Goal: Task Accomplishment & Management: Complete application form

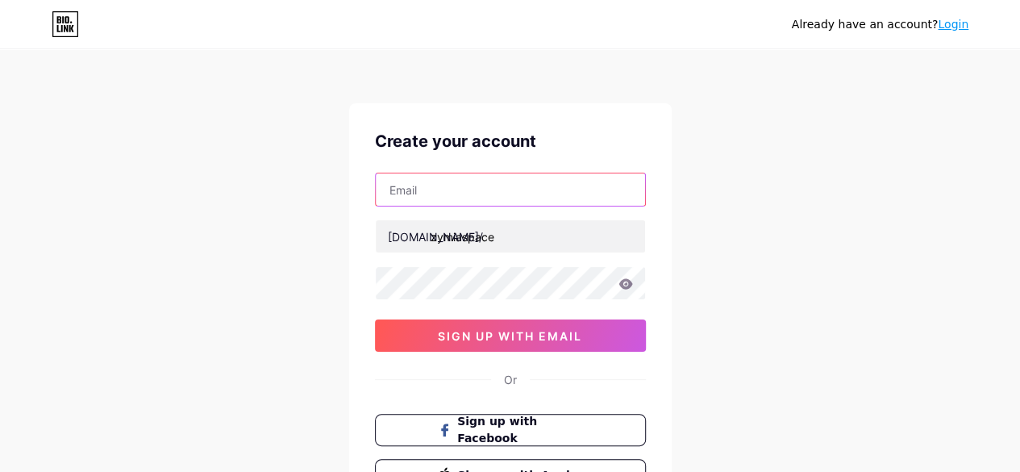
click at [555, 194] on input "text" at bounding box center [510, 189] width 269 height 32
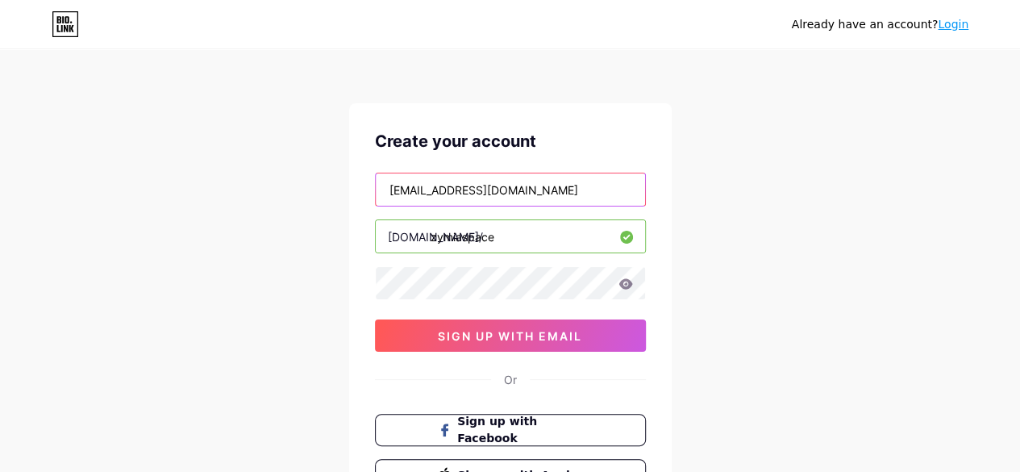
type input "[EMAIL_ADDRESS][DOMAIN_NAME]"
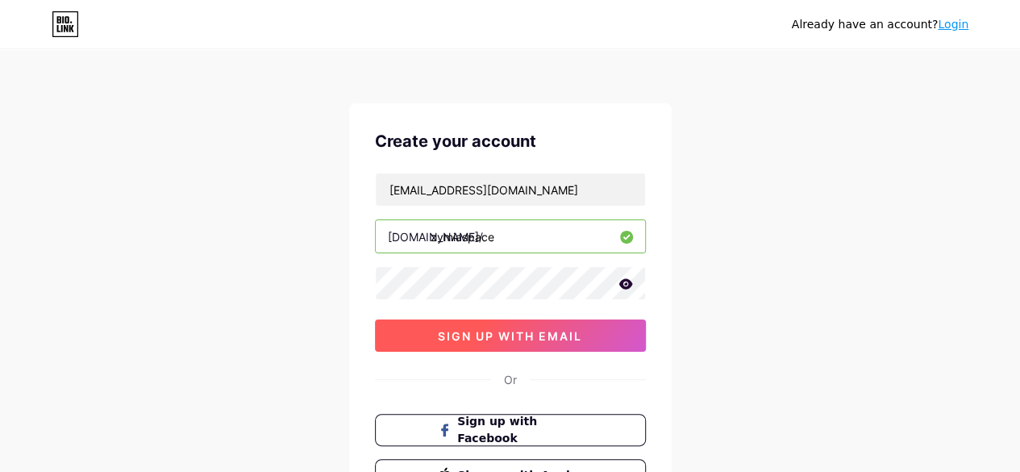
click at [534, 335] on span "sign up with email" at bounding box center [510, 336] width 144 height 14
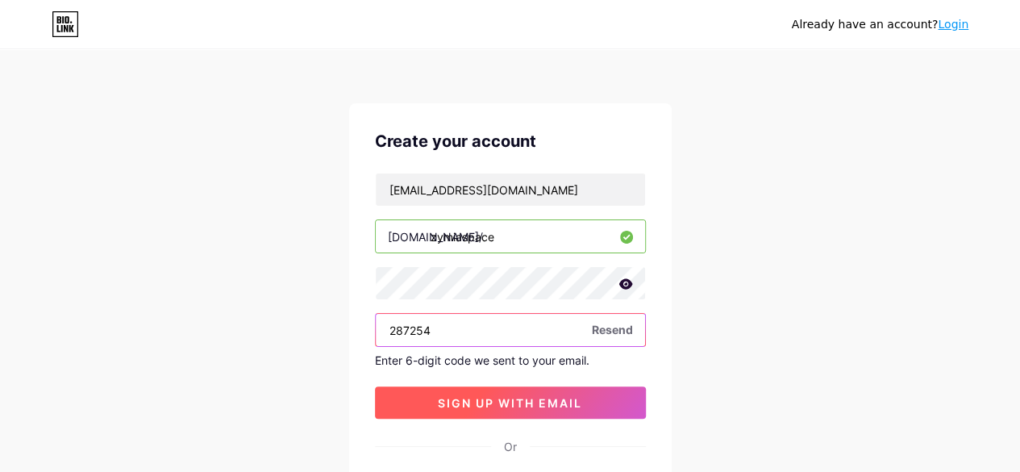
type input "287254"
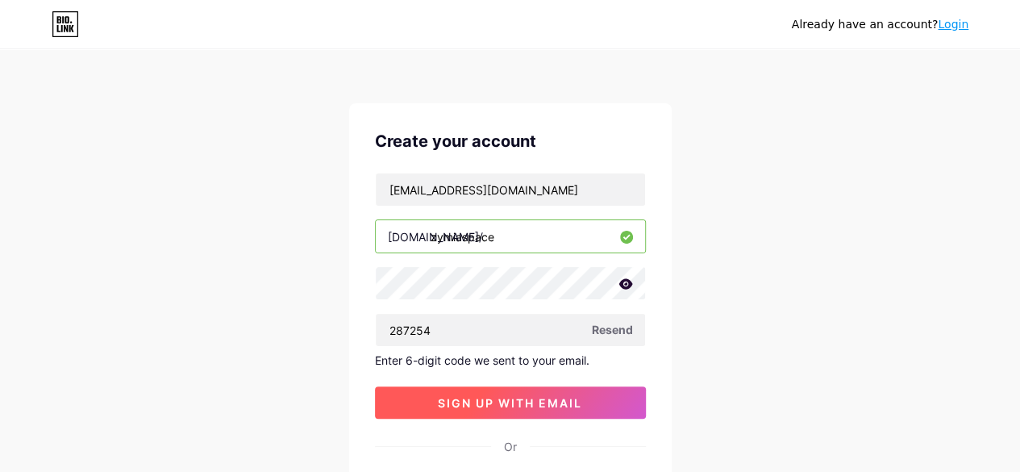
click at [523, 400] on span "sign up with email" at bounding box center [510, 403] width 144 height 14
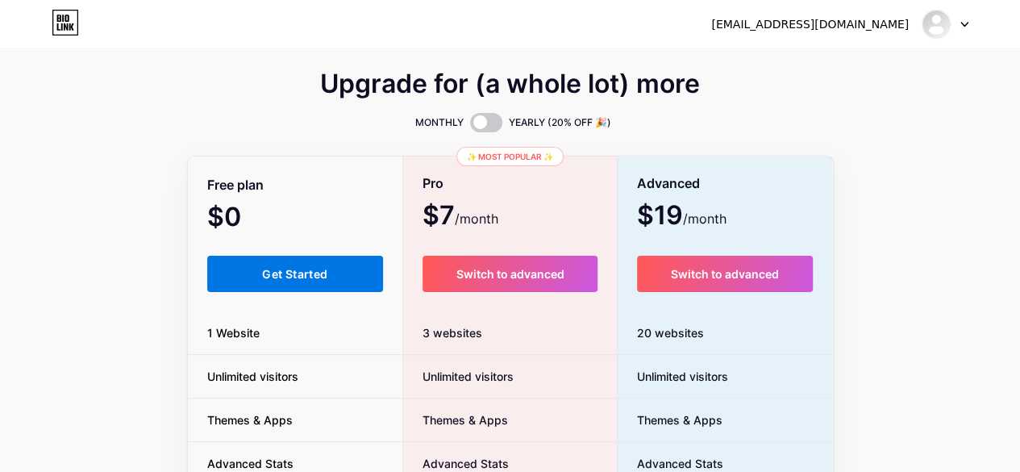
click at [293, 268] on span "Get Started" at bounding box center [294, 274] width 65 height 14
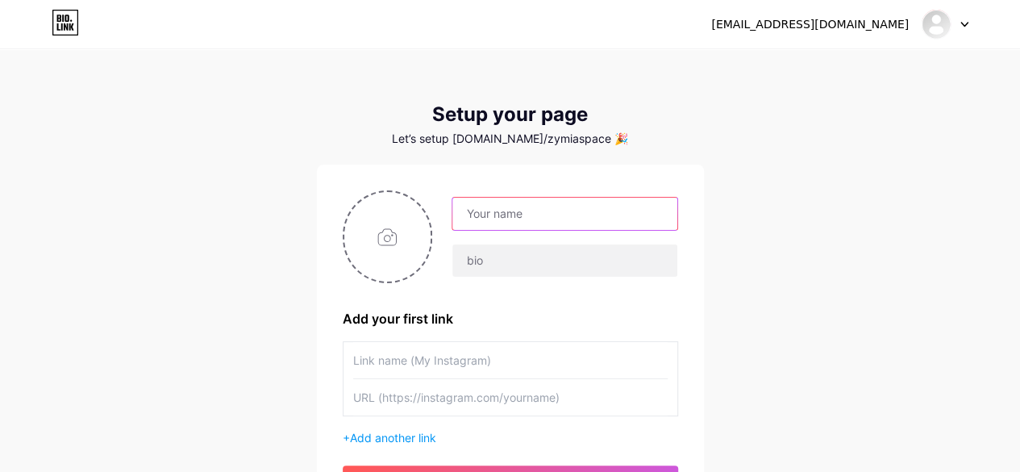
click at [510, 222] on input "text" at bounding box center [565, 214] width 224 height 32
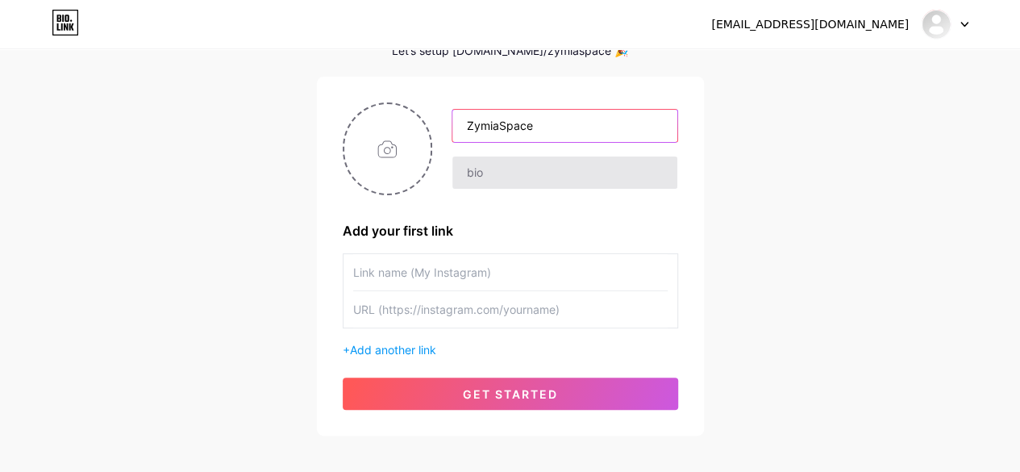
scroll to position [90, 0]
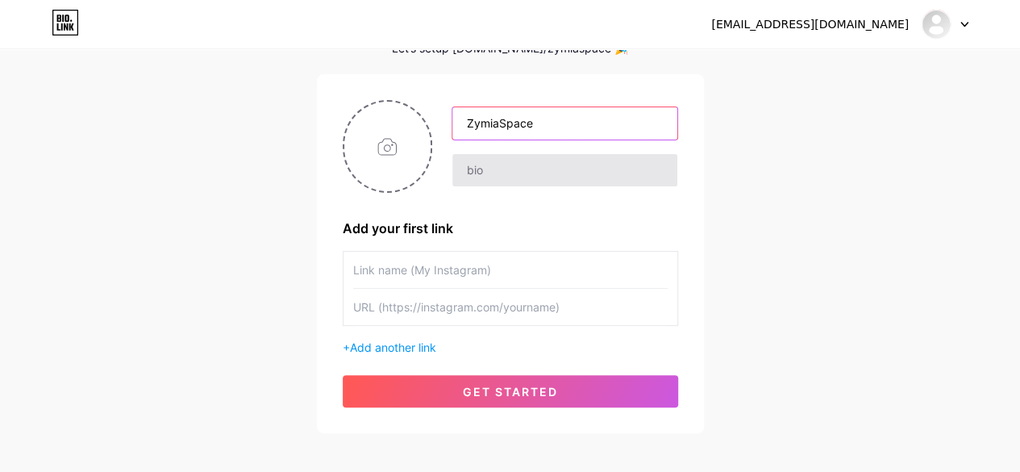
type input "ZymiaSpace"
click at [513, 258] on input "text" at bounding box center [510, 270] width 315 height 36
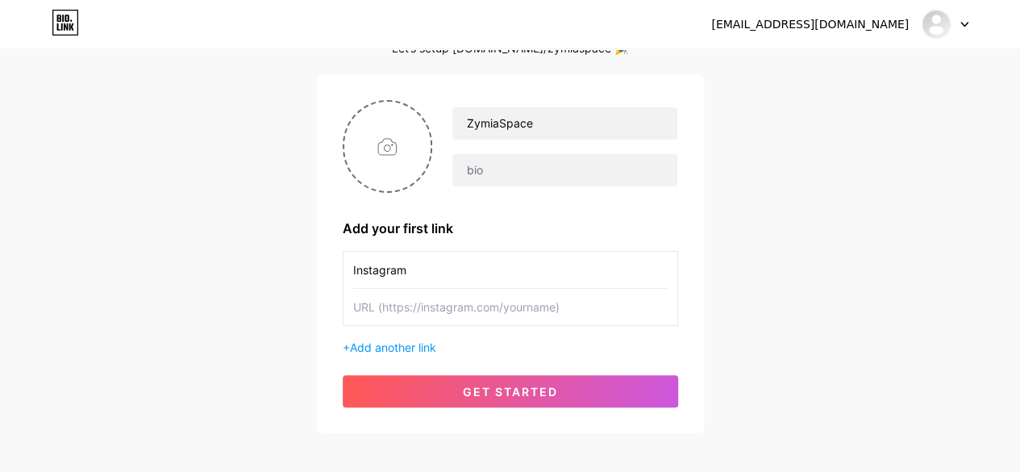
type input "Instagram"
click at [495, 304] on input "text" at bounding box center [510, 307] width 315 height 36
paste input "[URL][DOMAIN_NAME]"
type input "[URL][DOMAIN_NAME]"
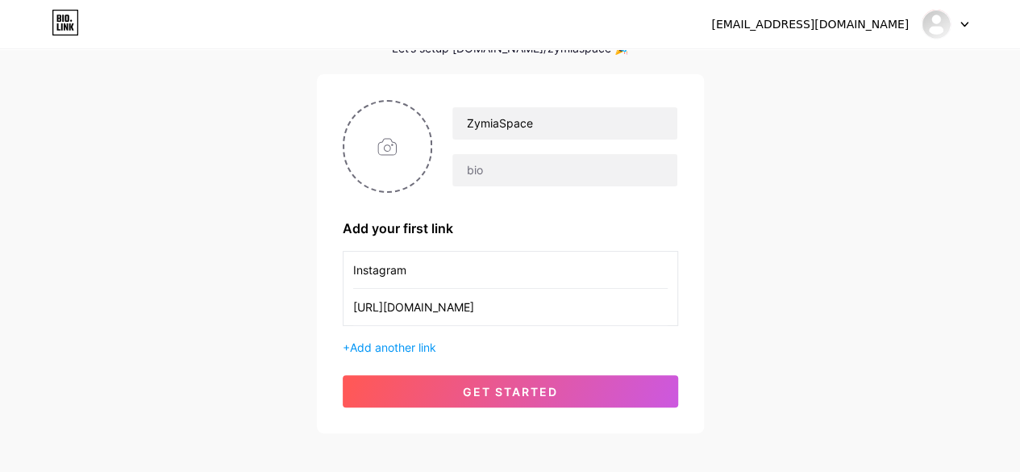
scroll to position [0, 0]
click at [476, 340] on div "+ Add another link" at bounding box center [511, 347] width 336 height 17
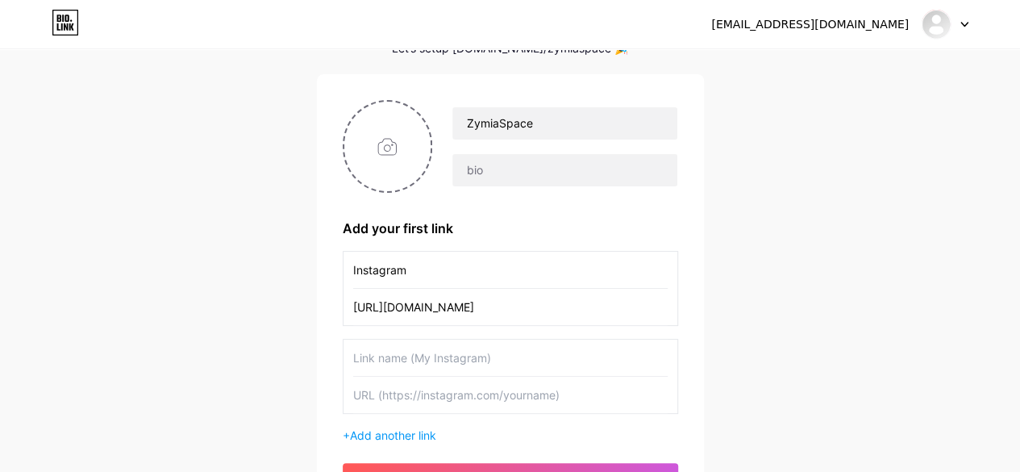
click at [476, 355] on input "text" at bounding box center [510, 358] width 315 height 36
type input "Tiktok"
click at [432, 391] on input "text" at bounding box center [510, 395] width 315 height 36
paste input "[URL][DOMAIN_NAME]"
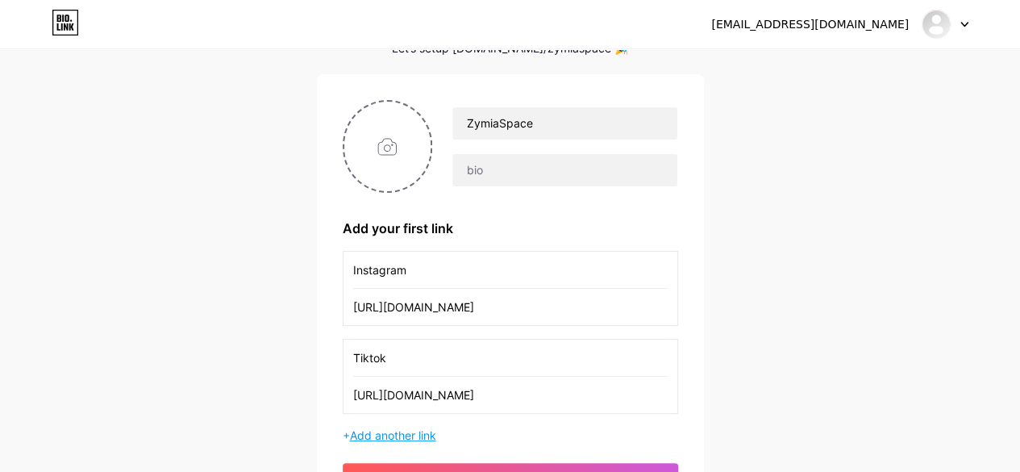
type input "[URL][DOMAIN_NAME]"
click at [430, 430] on span "Add another link" at bounding box center [393, 435] width 86 height 14
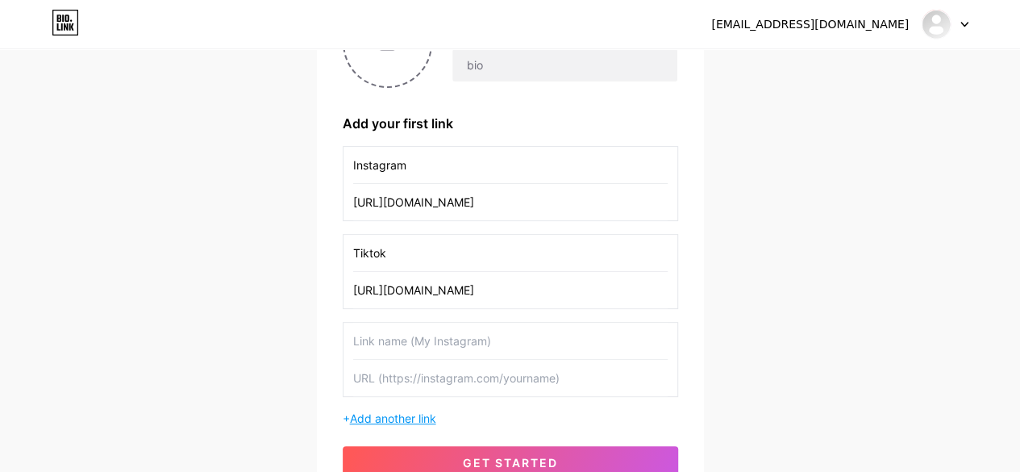
scroll to position [215, 0]
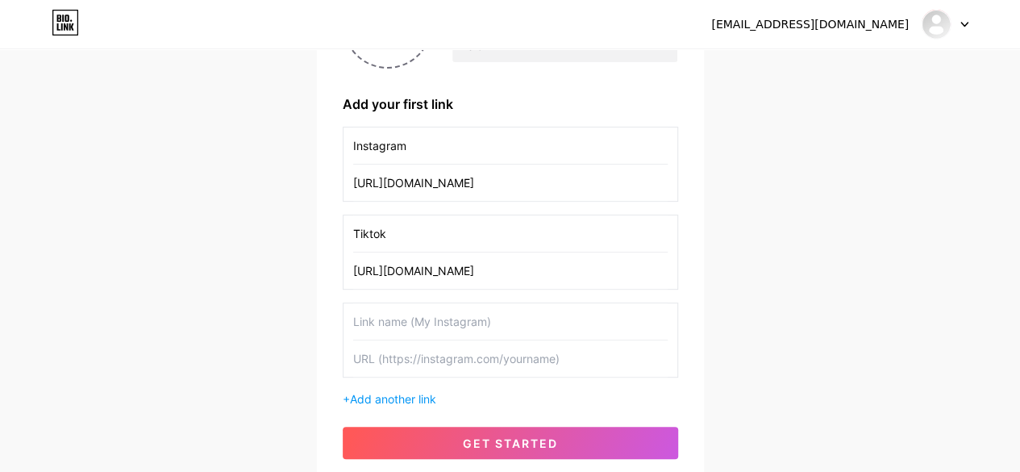
click at [447, 323] on input "text" at bounding box center [510, 321] width 315 height 36
type input "Linked In"
click at [455, 355] on input "text" at bounding box center [510, 358] width 315 height 36
paste input "[URL][DOMAIN_NAME]"
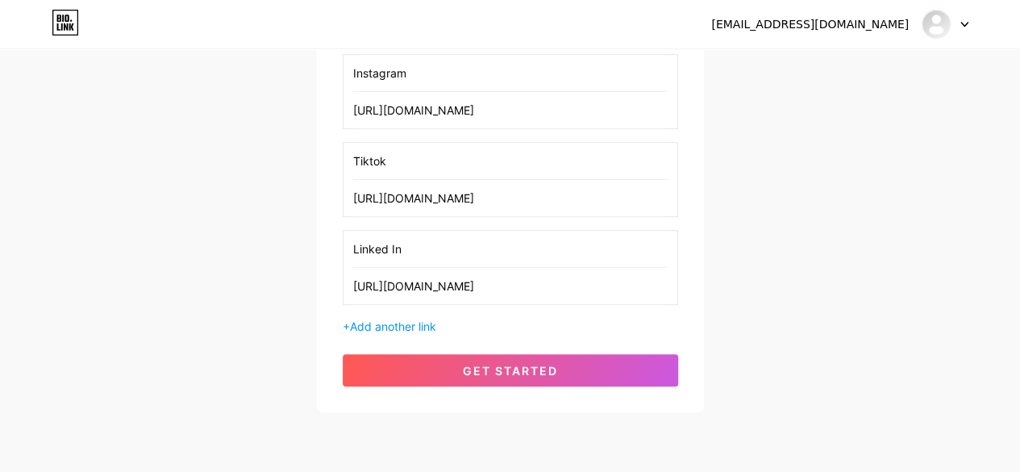
scroll to position [331, 0]
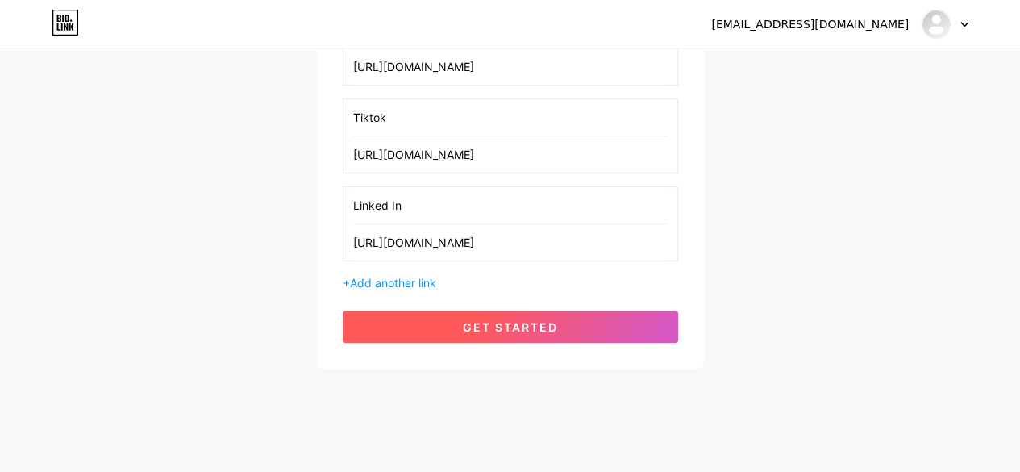
type input "[URL][DOMAIN_NAME]"
click at [527, 324] on span "get started" at bounding box center [510, 327] width 95 height 14
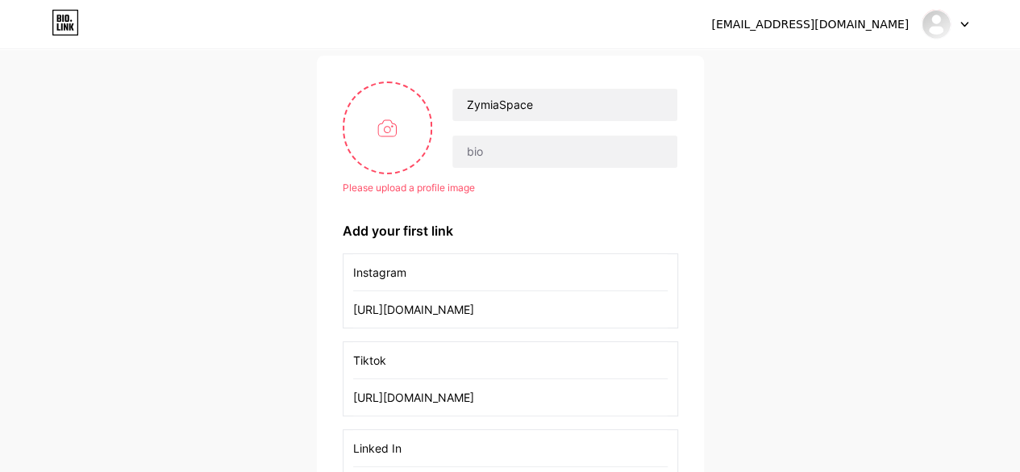
scroll to position [108, 0]
click at [386, 123] on input "file" at bounding box center [387, 129] width 87 height 90
type input "C:\fakepath\Zymia.png"
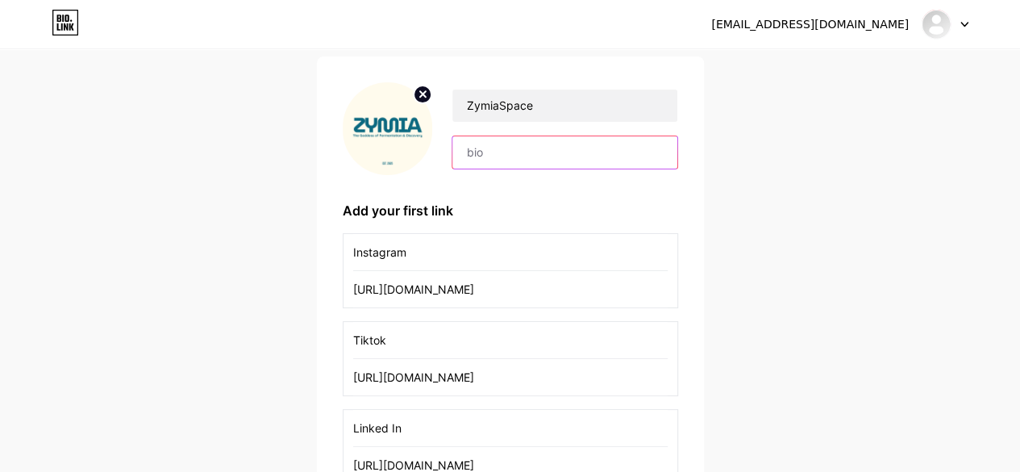
click at [534, 157] on input "text" at bounding box center [565, 152] width 224 height 32
paste input "🧬 Microbiome • Biotech • Stories beyond sight 📓 Petualangan ilmiah dari semesta…"
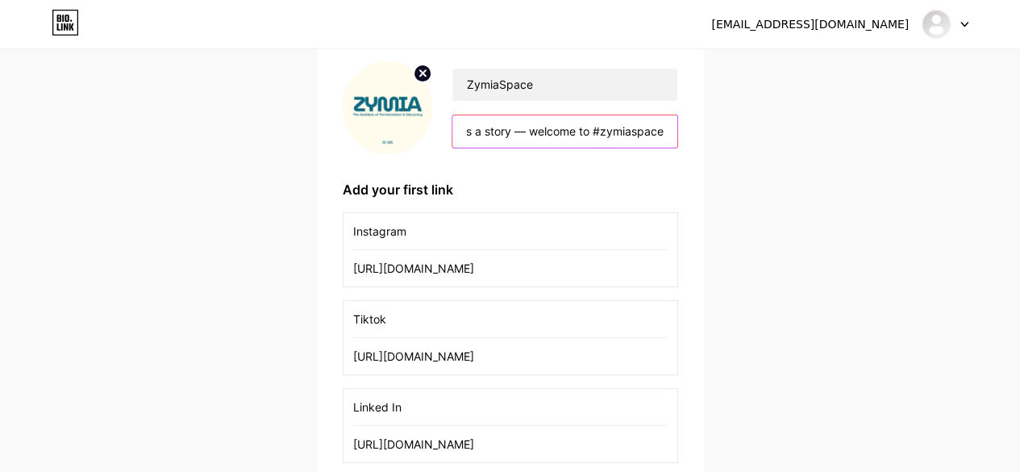
scroll to position [340, 0]
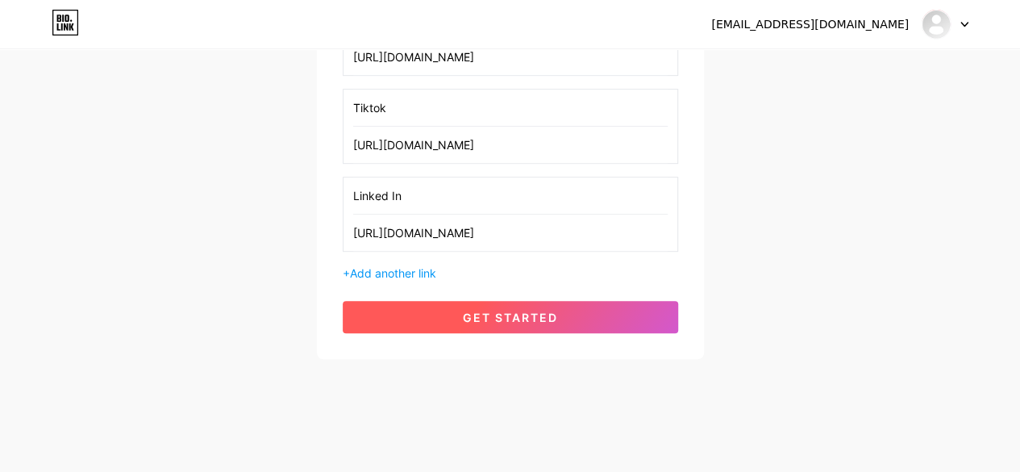
type input "🧬 Microbiome • Biotech • Stories beyond sight 📓 Petualangan ilmiah dari semesta…"
click at [536, 317] on span "get started" at bounding box center [510, 318] width 95 height 14
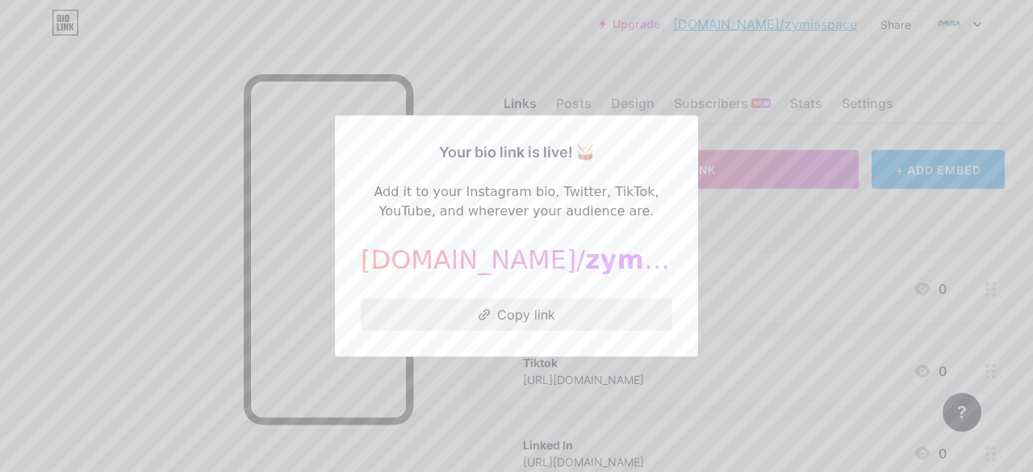
click at [516, 317] on button "Copy link" at bounding box center [516, 314] width 311 height 32
click at [590, 27] on div at bounding box center [516, 236] width 1033 height 472
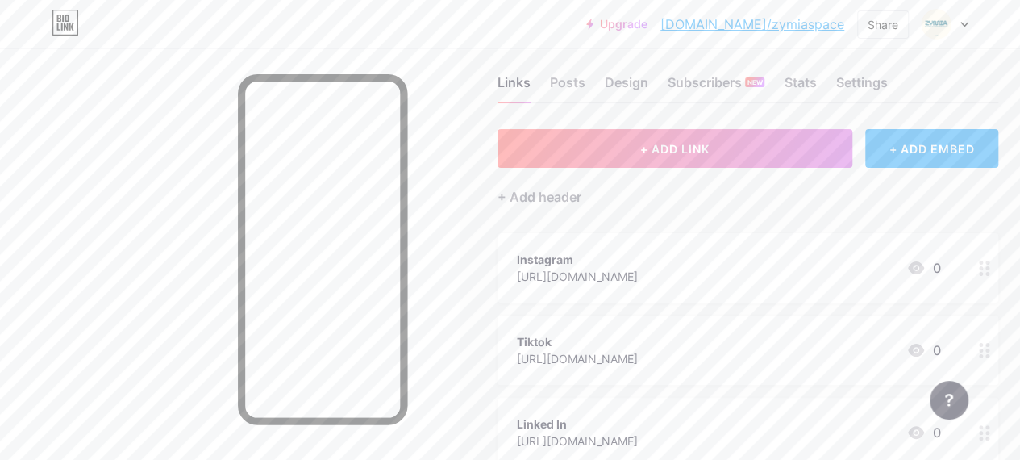
scroll to position [23, 0]
click at [632, 81] on div "Design" at bounding box center [627, 85] width 44 height 29
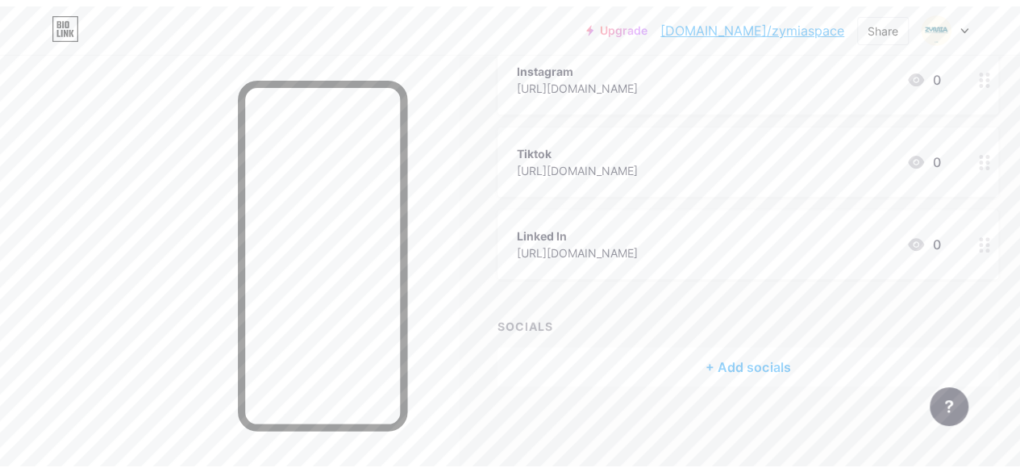
scroll to position [0, 0]
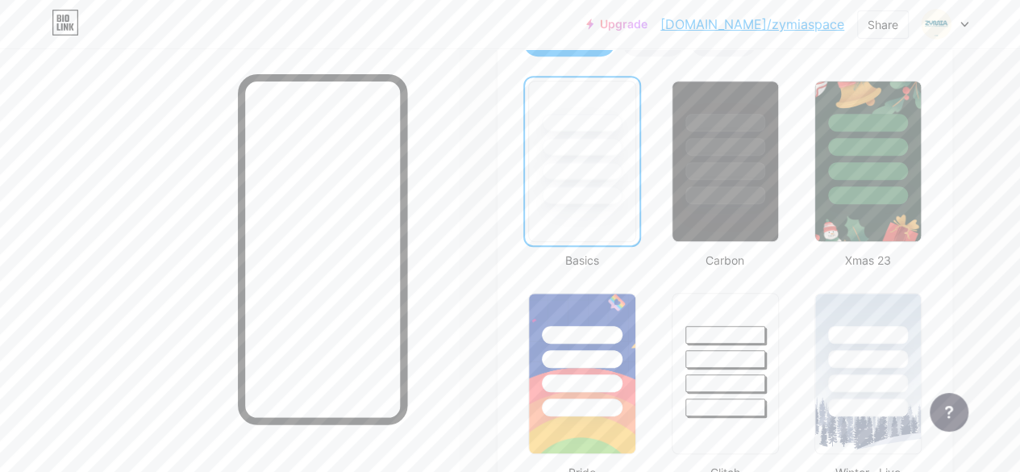
scroll to position [403, 0]
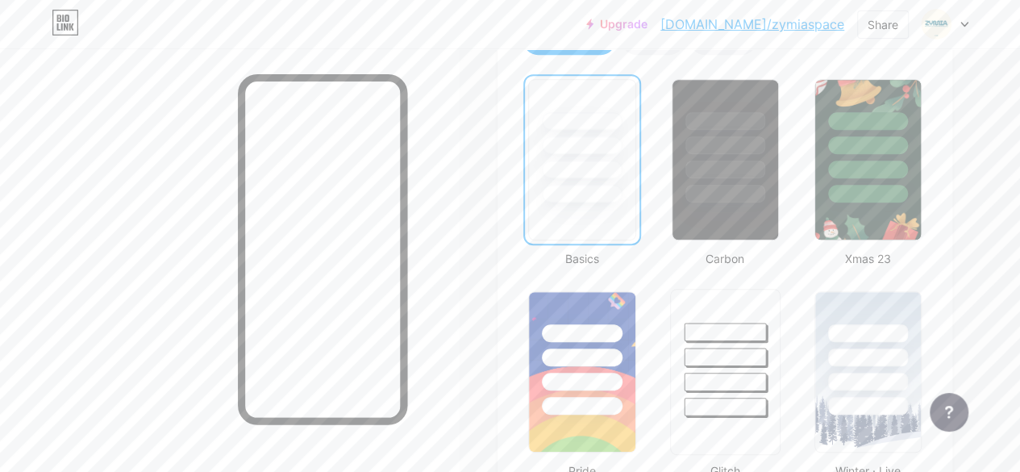
click at [717, 366] on div at bounding box center [725, 353] width 109 height 127
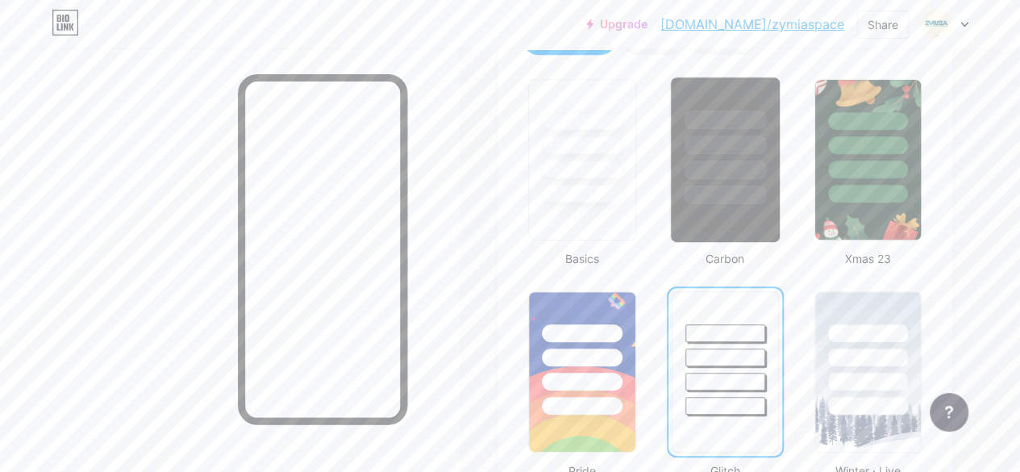
click at [729, 201] on div at bounding box center [725, 195] width 82 height 19
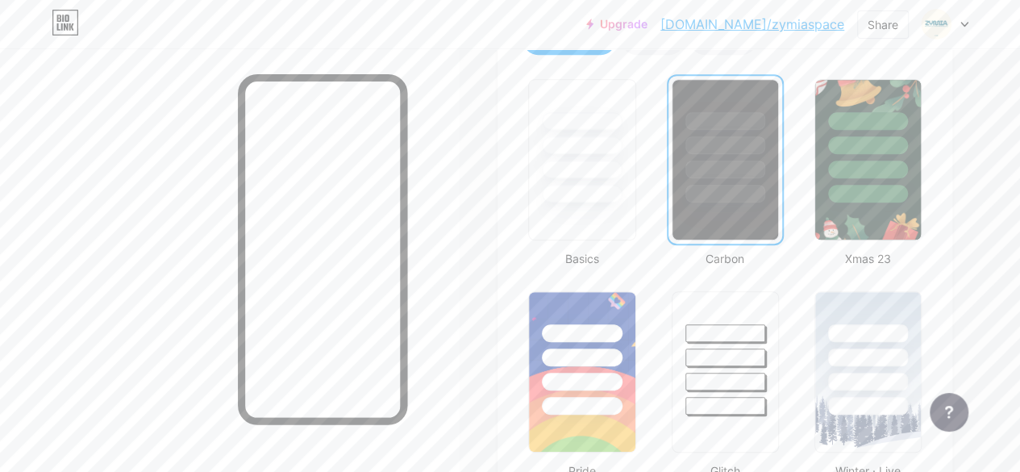
click at [729, 201] on div at bounding box center [726, 194] width 80 height 18
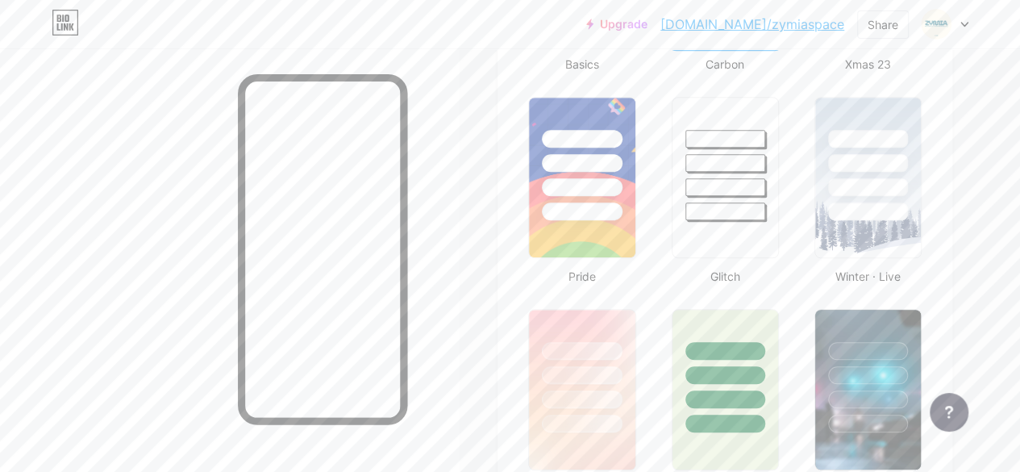
scroll to position [682, 0]
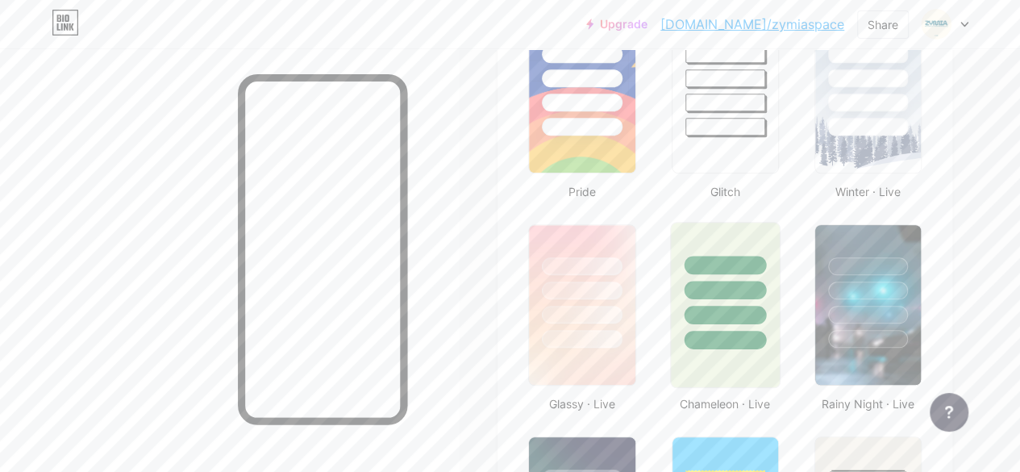
click at [724, 310] on div at bounding box center [725, 315] width 82 height 19
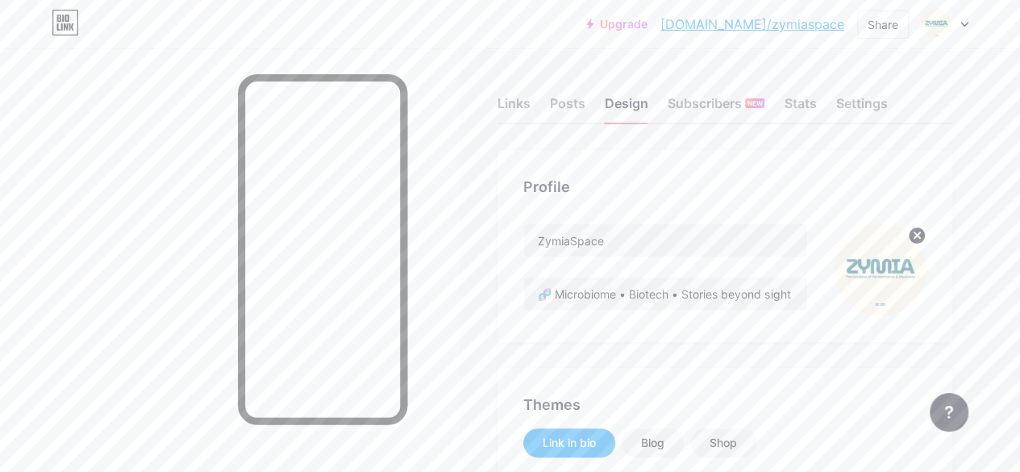
scroll to position [153, 0]
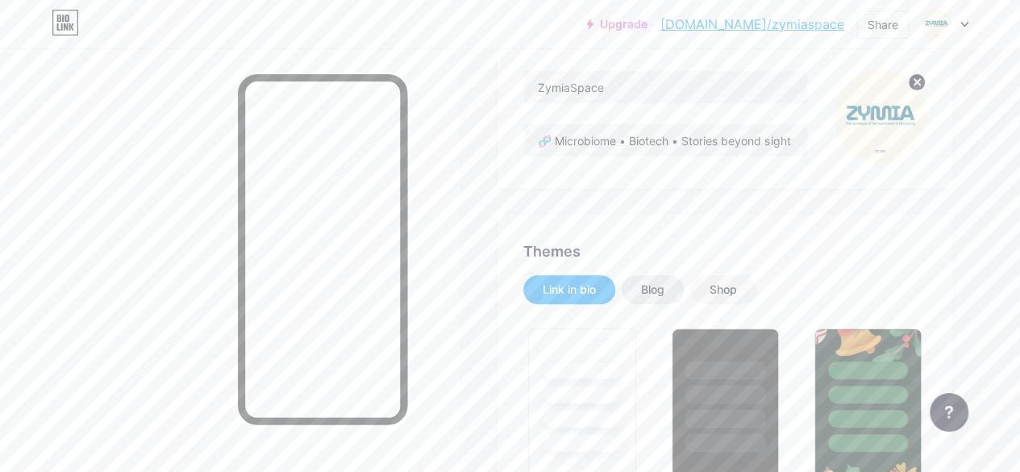
click at [665, 286] on div "Blog" at bounding box center [652, 290] width 23 height 16
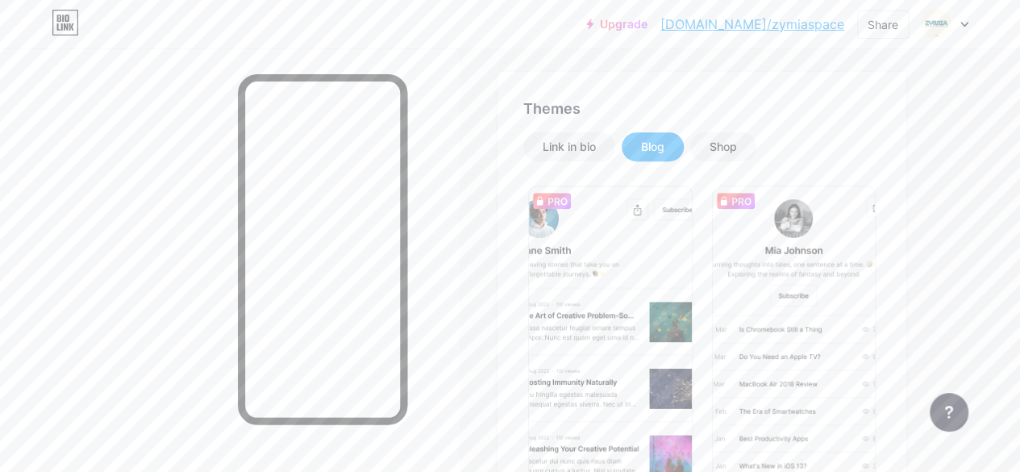
scroll to position [297, 0]
click at [724, 142] on div "Shop" at bounding box center [723, 146] width 27 height 16
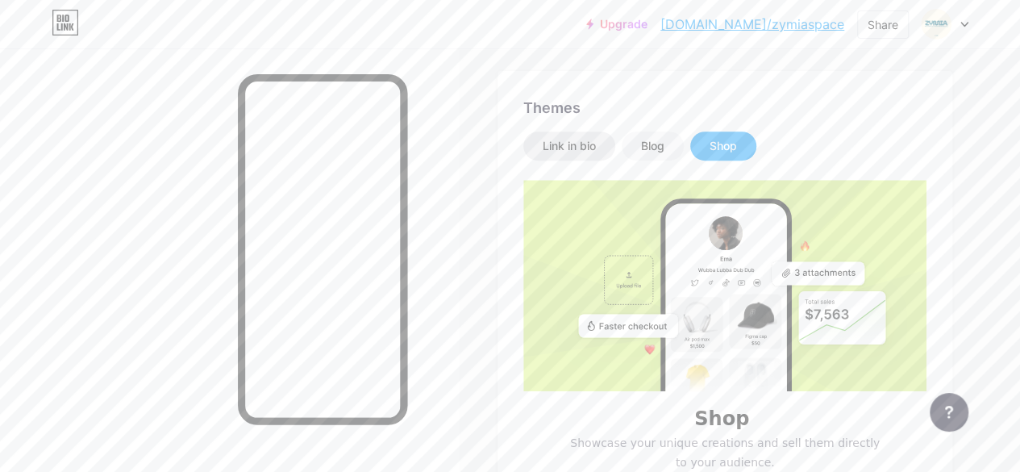
click at [586, 148] on div "Link in bio" at bounding box center [569, 146] width 53 height 16
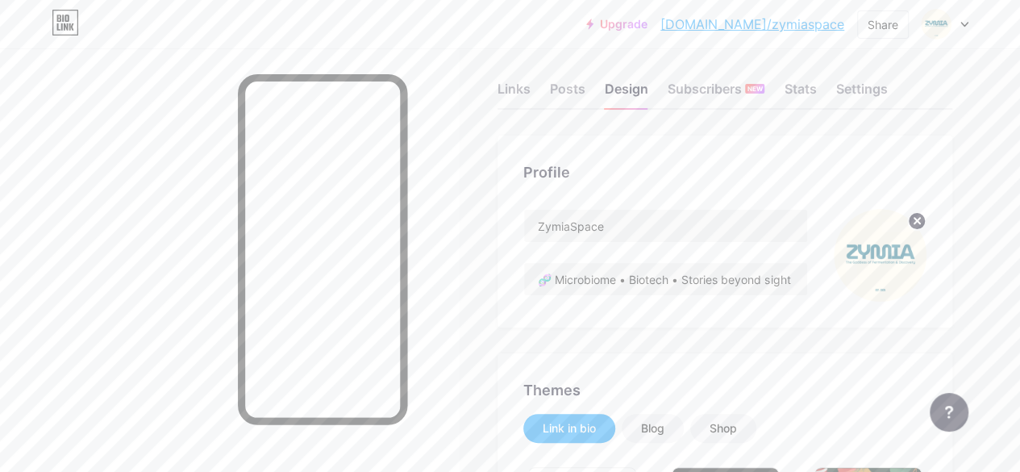
scroll to position [0, 0]
